Goal: Task Accomplishment & Management: Manage account settings

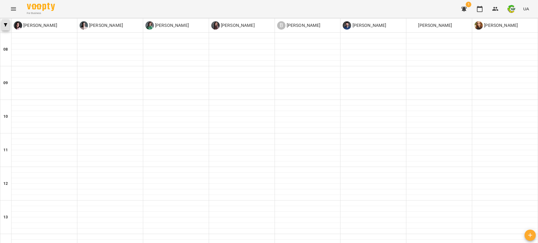
click at [5, 28] on button "button" at bounding box center [6, 24] width 8 height 11
click at [4, 23] on span "button" at bounding box center [6, 24] width 8 height 3
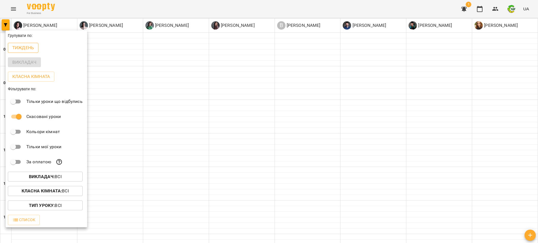
click at [18, 49] on p "Тиждень" at bounding box center [23, 48] width 22 height 7
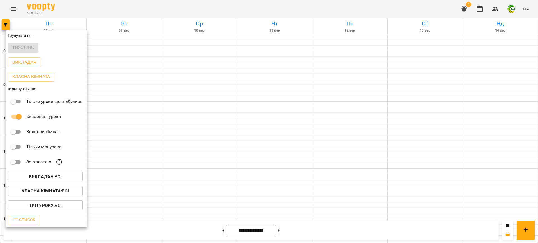
click at [108, 4] on div at bounding box center [269, 121] width 538 height 243
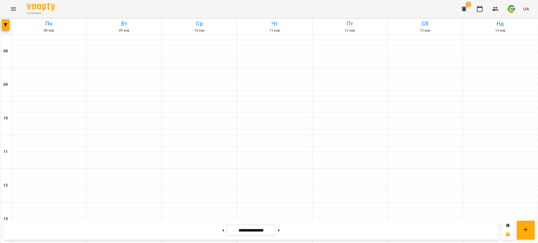
scroll to position [245, 0]
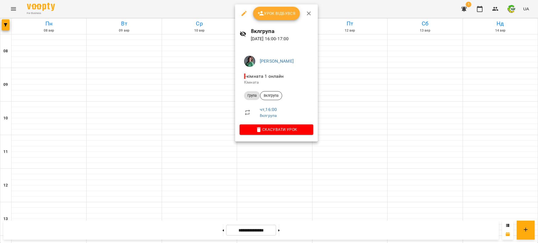
click at [278, 10] on span "Урок відбувся" at bounding box center [276, 13] width 38 height 7
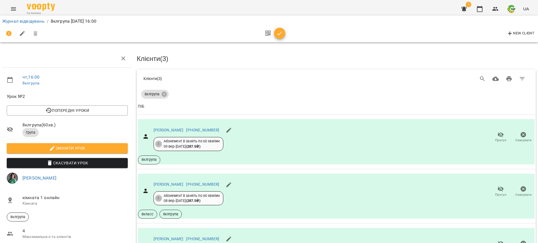
click at [281, 36] on icon "button" at bounding box center [279, 33] width 7 height 7
click at [281, 36] on div "New Client" at bounding box center [268, 33] width 533 height 13
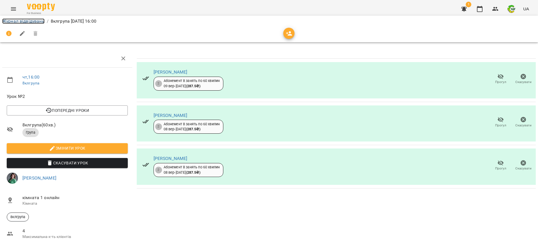
click at [31, 22] on link "Журнал відвідувань" at bounding box center [23, 20] width 42 height 5
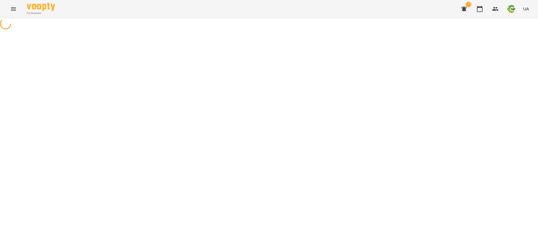
click at [31, 22] on div at bounding box center [269, 24] width 538 height 13
